Goal: Information Seeking & Learning: Learn about a topic

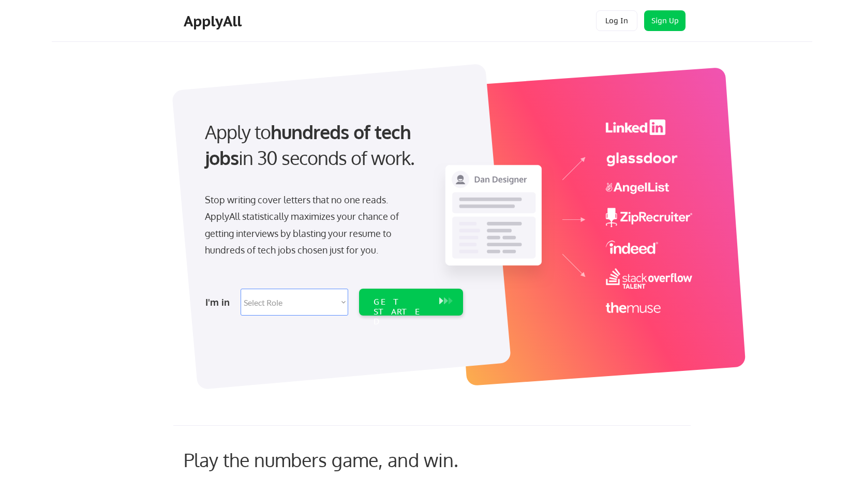
click at [311, 308] on select "Select Role Software Engineering Product Management Customer Success Sales UI/U…" at bounding box center [295, 302] width 108 height 27
select select ""product""
click at [404, 304] on div "GET STARTED" at bounding box center [401, 312] width 55 height 30
select select ""product""
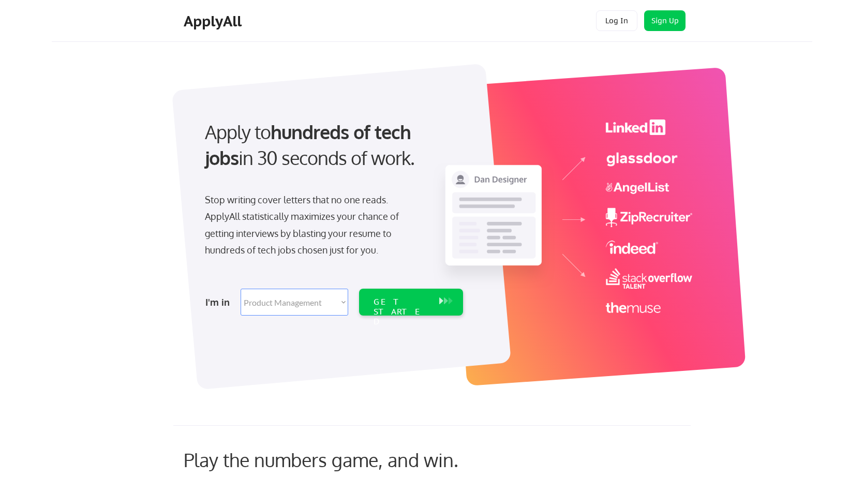
select select ""product""
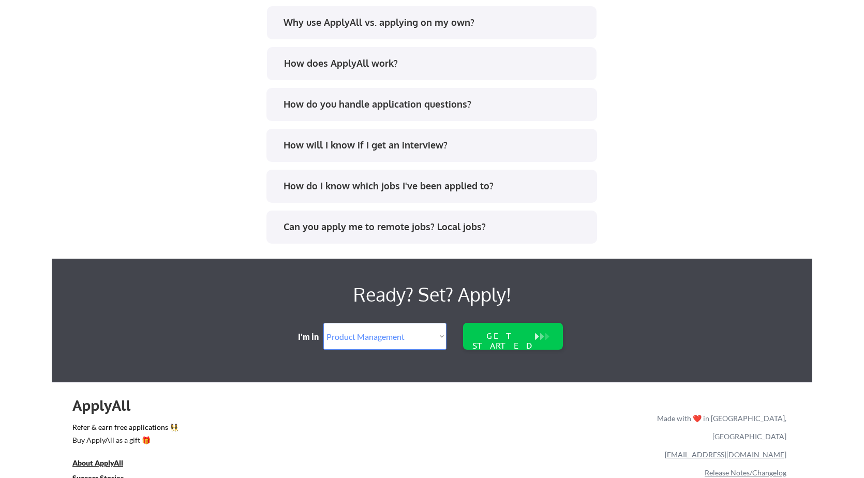
scroll to position [2109, 0]
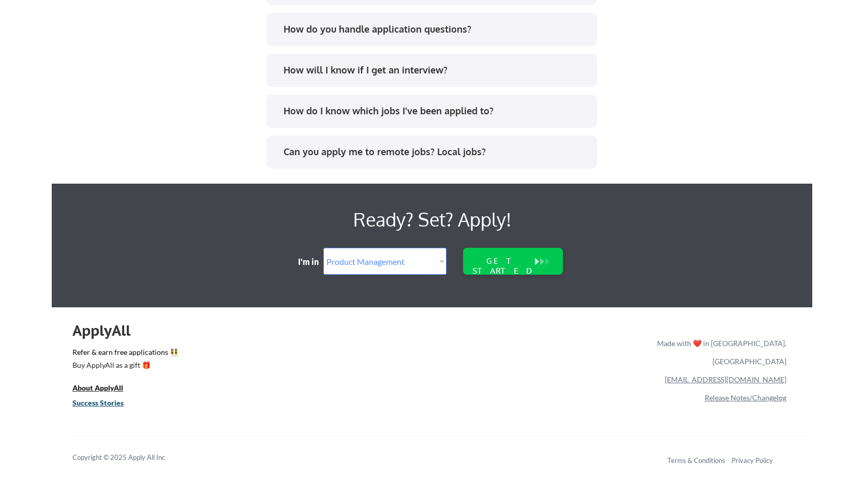
click at [94, 407] on link "Success Stories" at bounding box center [104, 403] width 65 height 13
